Goal: Find specific page/section: Find specific page/section

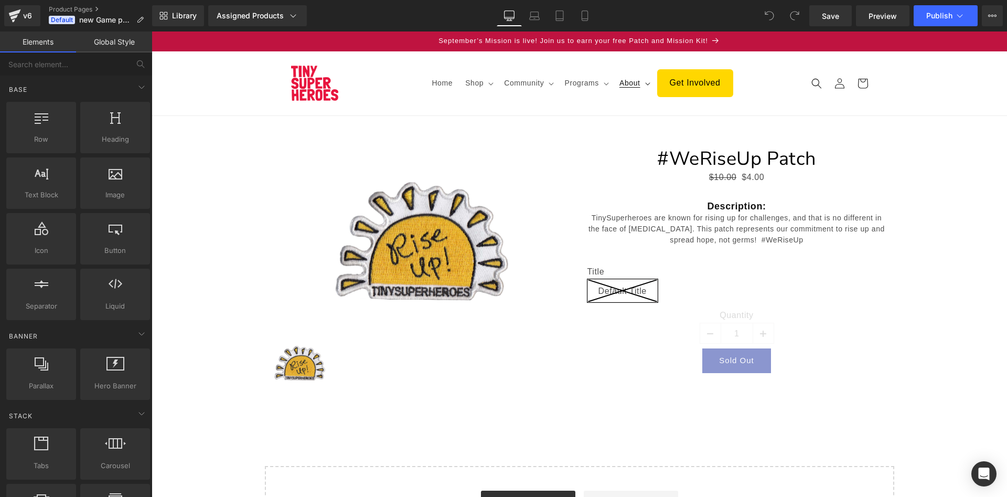
click at [641, 84] on summary "About" at bounding box center [633, 83] width 41 height 22
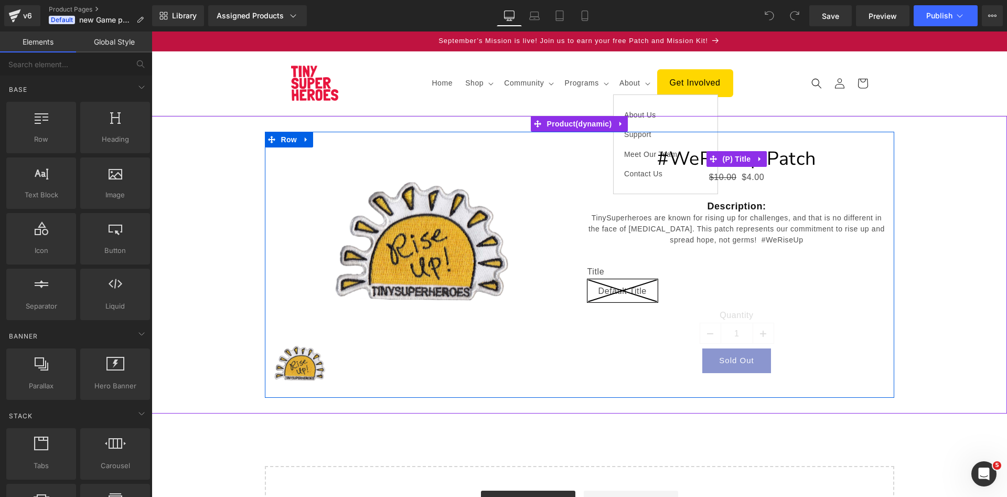
click at [634, 177] on div "$10.00 $4.00" at bounding box center [736, 177] width 299 height 15
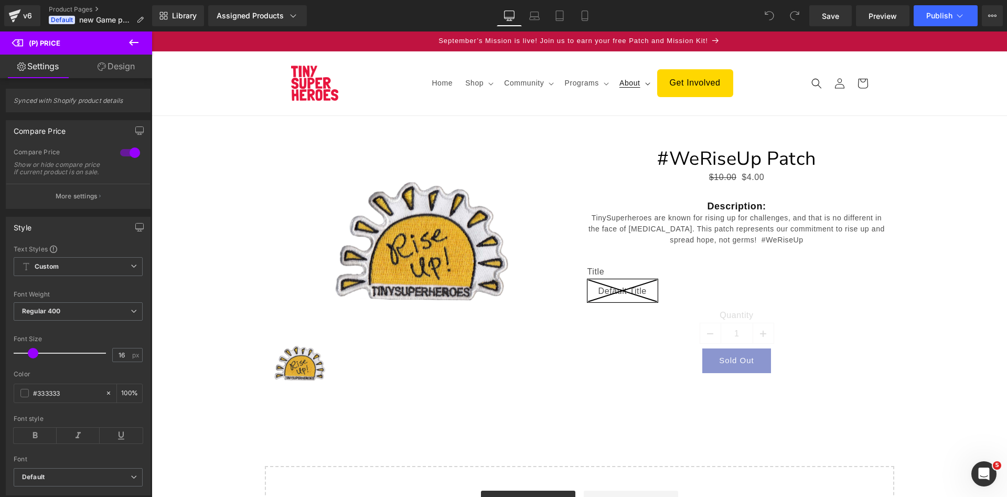
click at [637, 85] on span "About" at bounding box center [629, 82] width 21 height 9
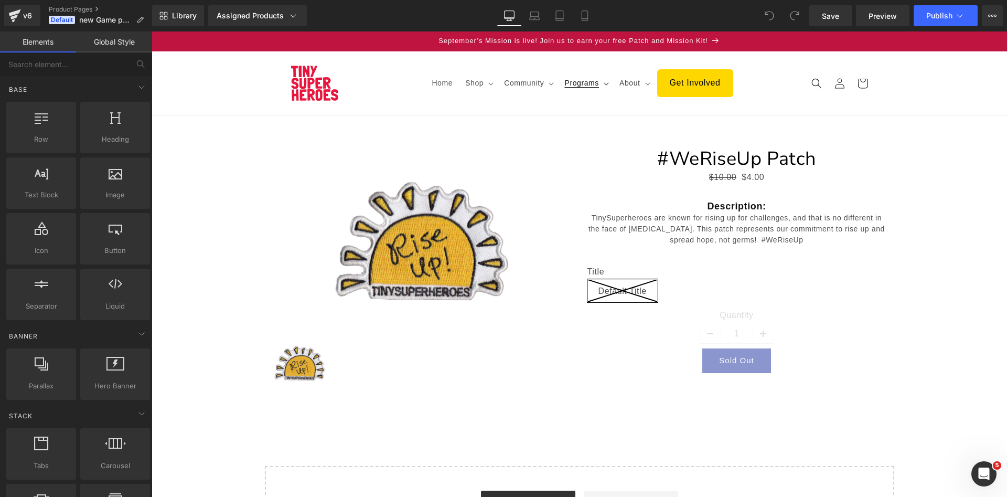
click at [597, 84] on span "Programs" at bounding box center [581, 82] width 34 height 9
click at [638, 85] on span "About" at bounding box center [629, 82] width 21 height 9
click at [614, 164] on link "Contact Us" at bounding box center [666, 173] width 104 height 19
click at [285, 15] on div "Assigned Products" at bounding box center [258, 15] width 82 height 10
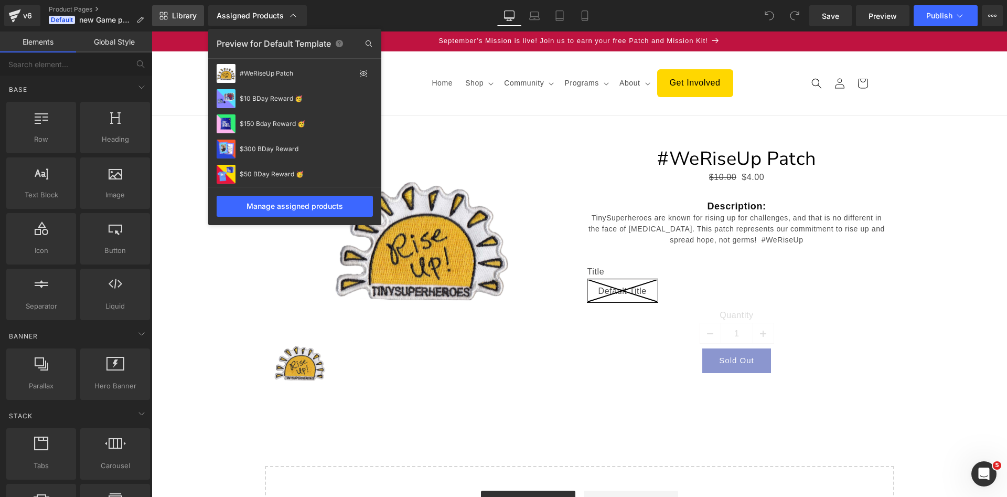
click at [193, 14] on span "Library" at bounding box center [184, 15] width 25 height 9
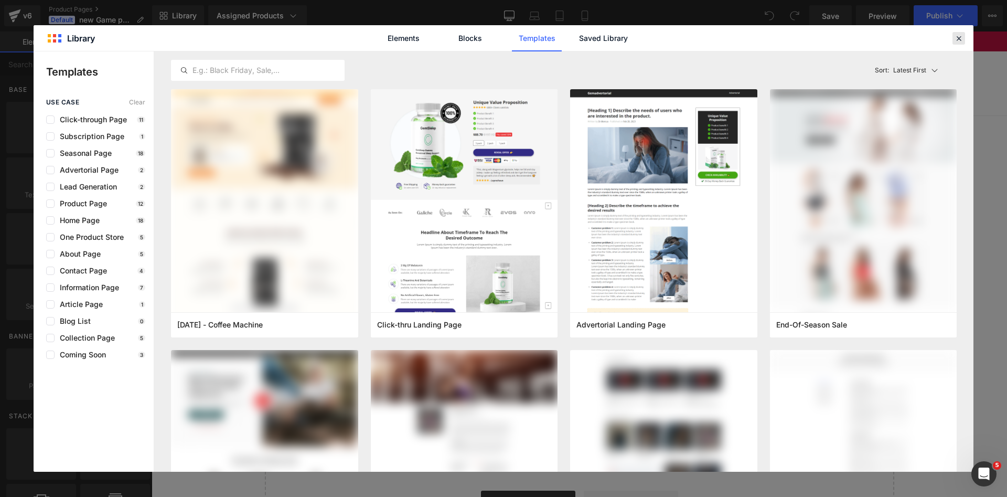
click at [960, 39] on icon at bounding box center [958, 38] width 9 height 9
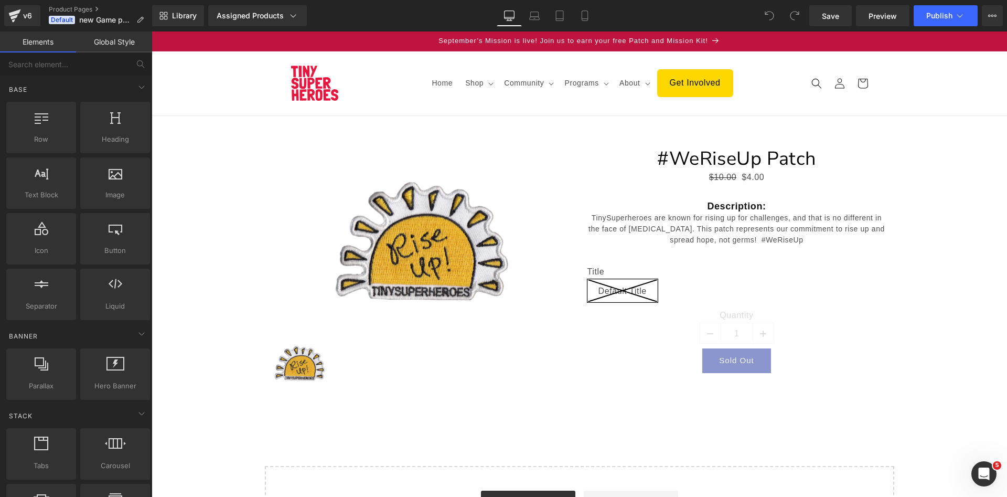
click at [99, 39] on link "Global Style" at bounding box center [114, 41] width 76 height 21
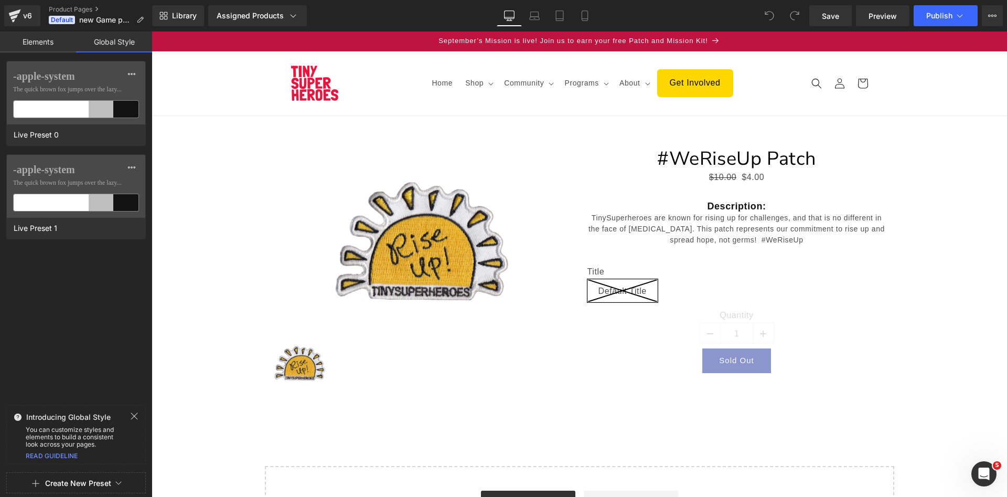
click at [64, 41] on link "Elements" at bounding box center [38, 41] width 76 height 21
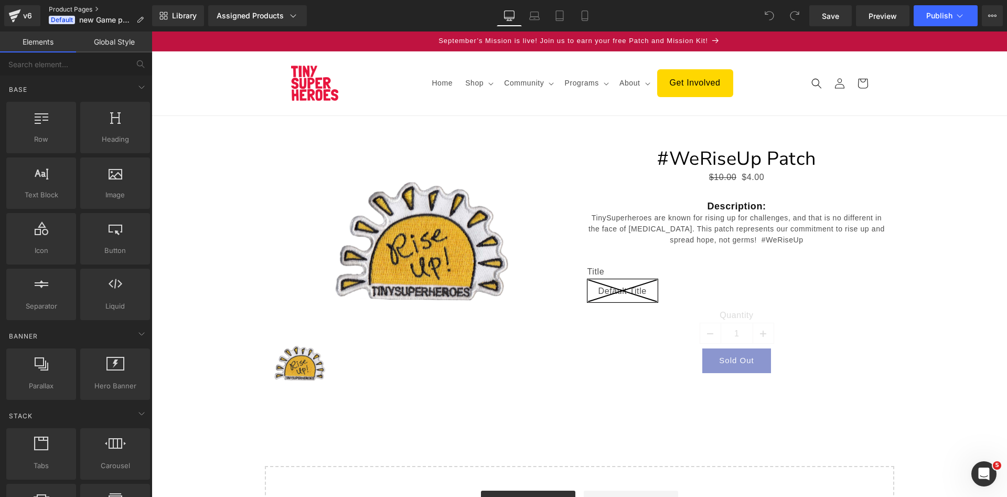
click at [77, 7] on link "Product Pages" at bounding box center [100, 9] width 103 height 8
